Goal: Information Seeking & Learning: Learn about a topic

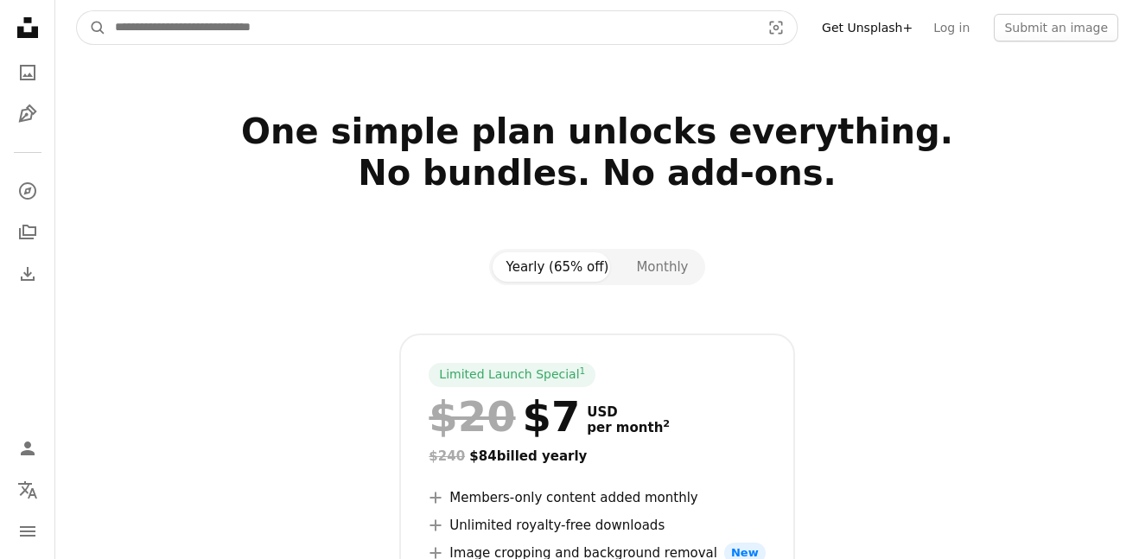
click at [711, 20] on input "Find visuals sitewide" at bounding box center [430, 27] width 649 height 33
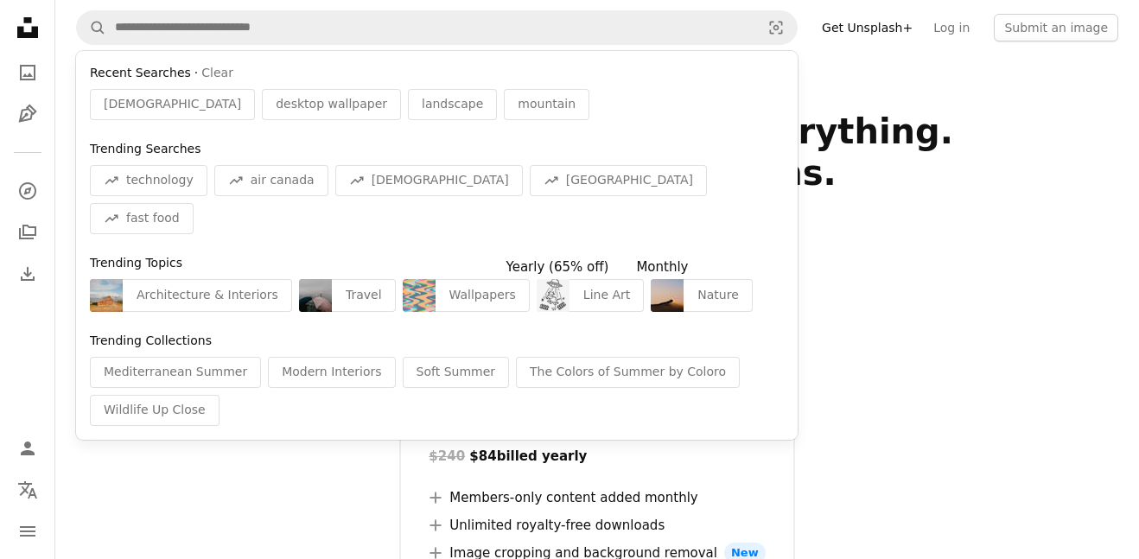
click at [675, 262] on button "Monthly" at bounding box center [661, 266] width 79 height 29
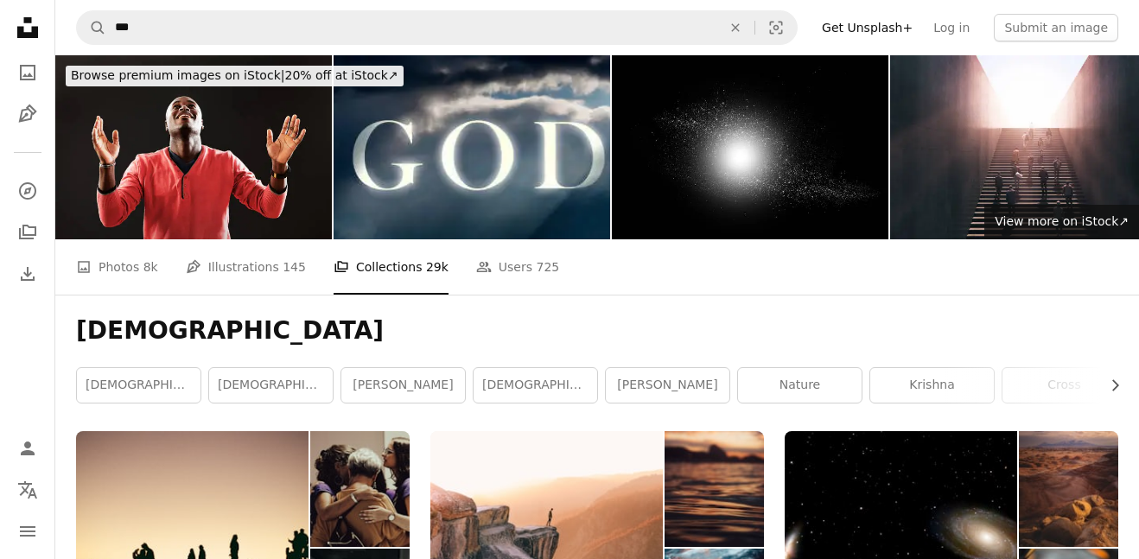
scroll to position [3972, 0]
